Goal: Transaction & Acquisition: Purchase product/service

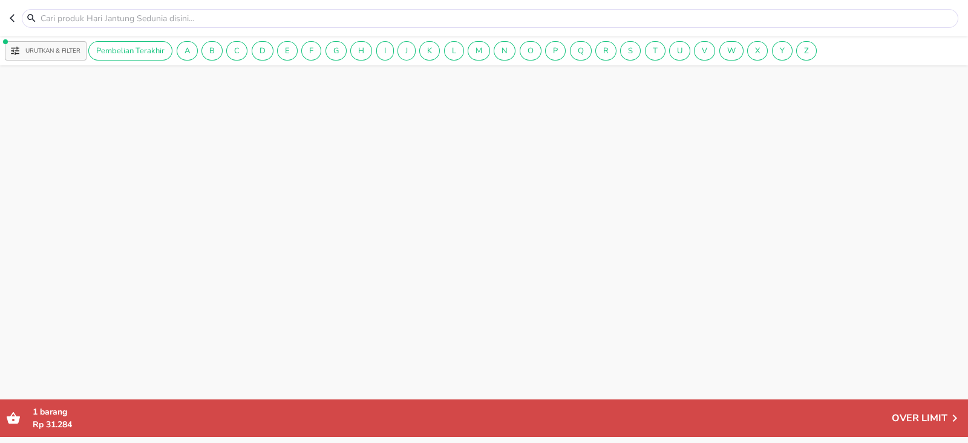
scroll to position [2087, 0]
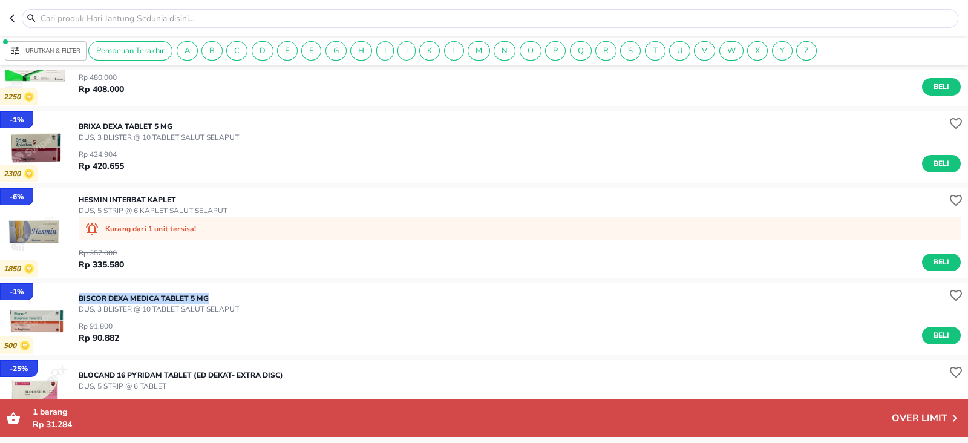
click at [13, 44] on button "Urutkan & Filter" at bounding box center [46, 50] width 82 height 19
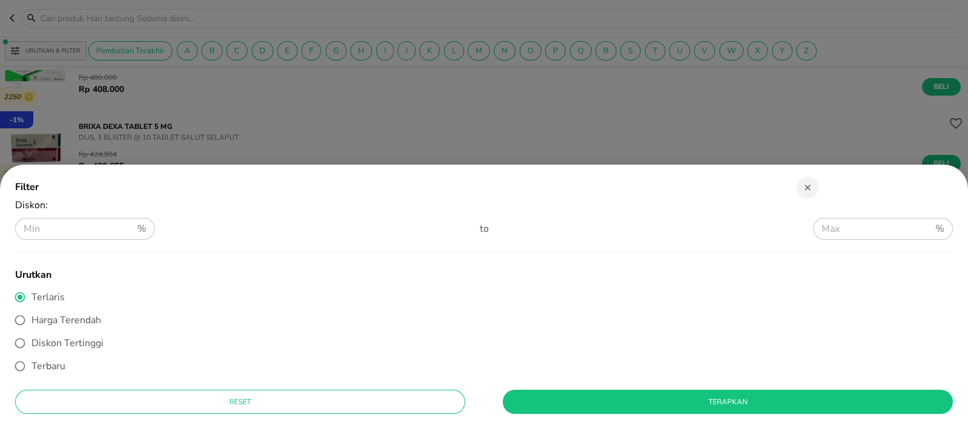
click at [11, 18] on div at bounding box center [484, 221] width 968 height 443
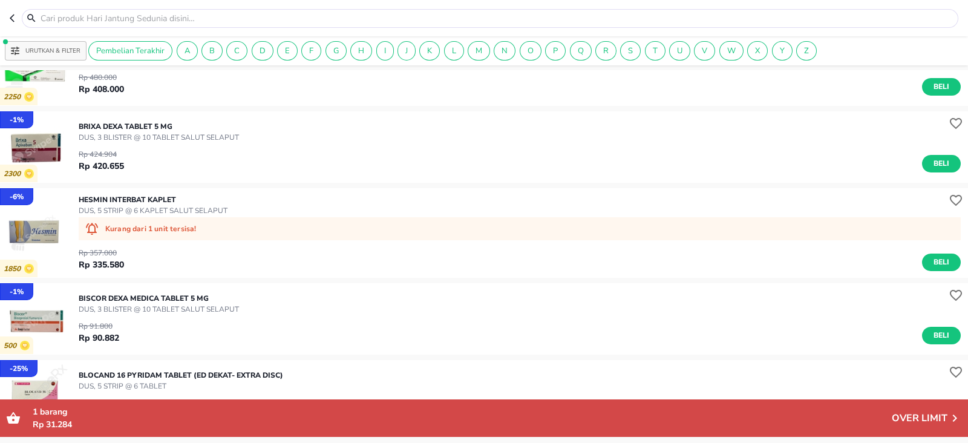
click at [11, 18] on div "Filter Diskon : % ​ to % ​ Urutkan Terlaris Harga Terendah Diskon Tertinggi Ter…" at bounding box center [484, 221] width 968 height 443
click at [11, 18] on icon "button" at bounding box center [12, 19] width 5 height 8
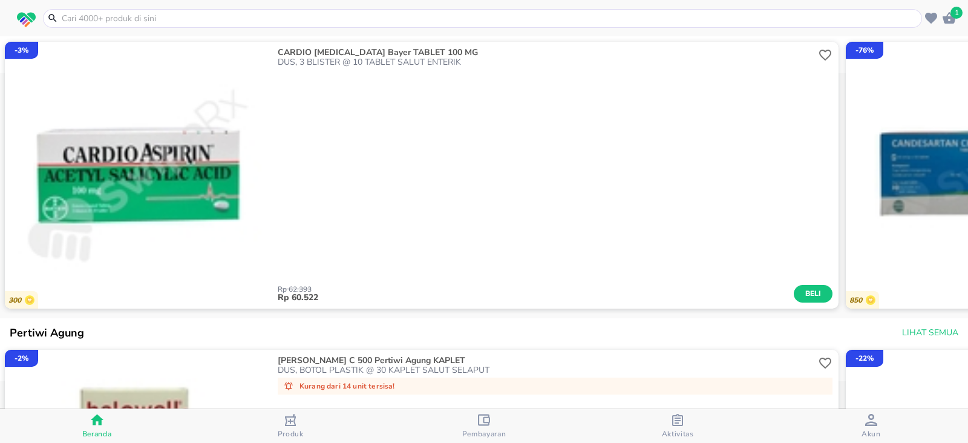
scroll to position [42, 0]
